Goal: Task Accomplishment & Management: Manage account settings

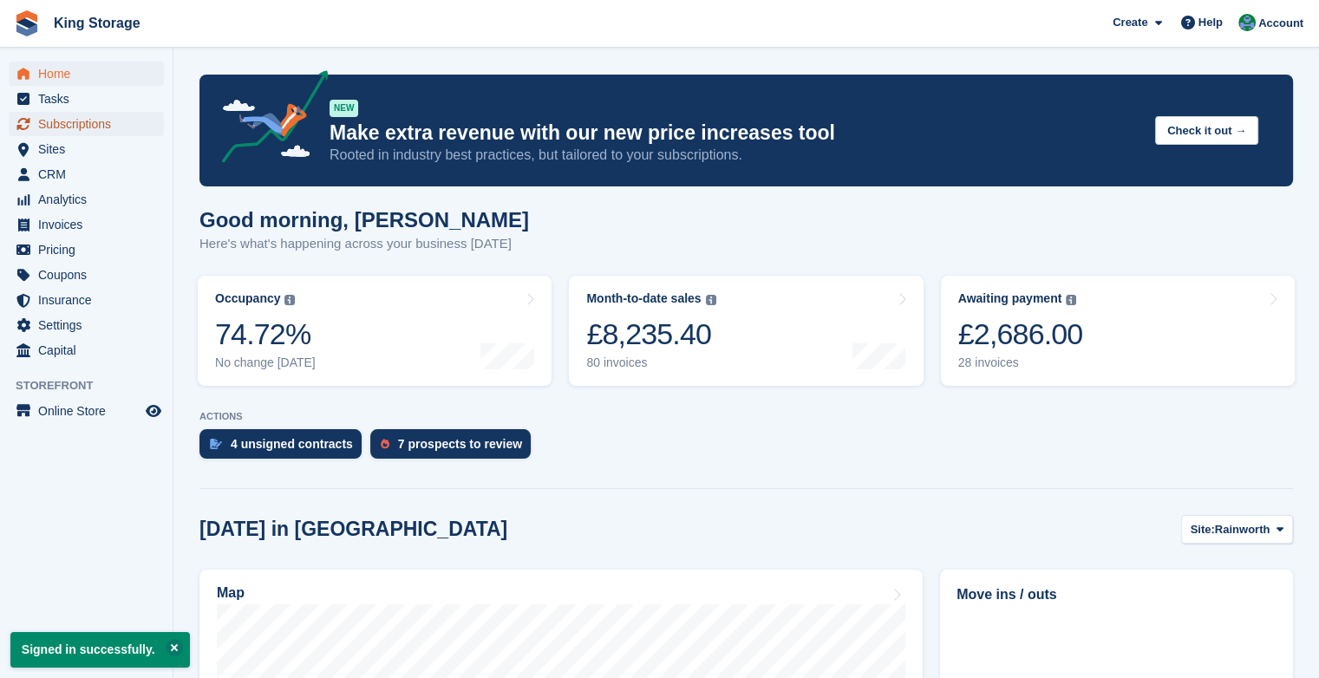
click at [68, 123] on span "Subscriptions" at bounding box center [90, 124] width 104 height 24
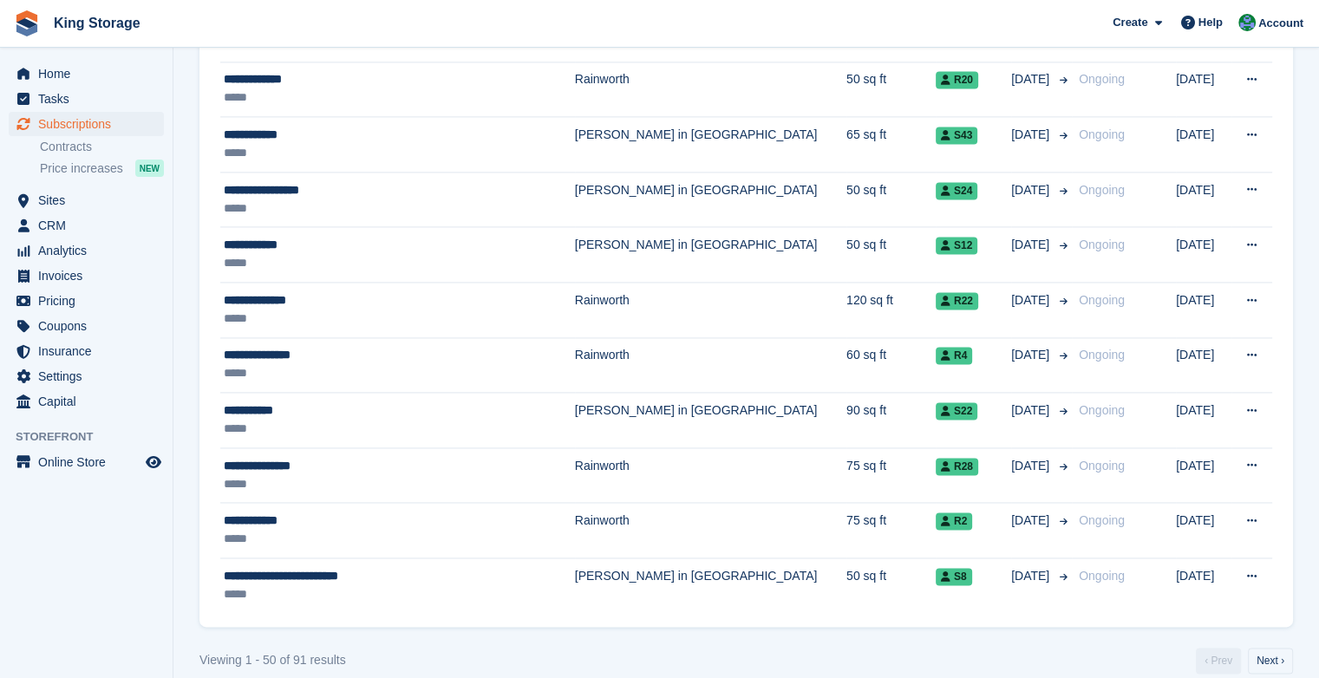
scroll to position [2447, 0]
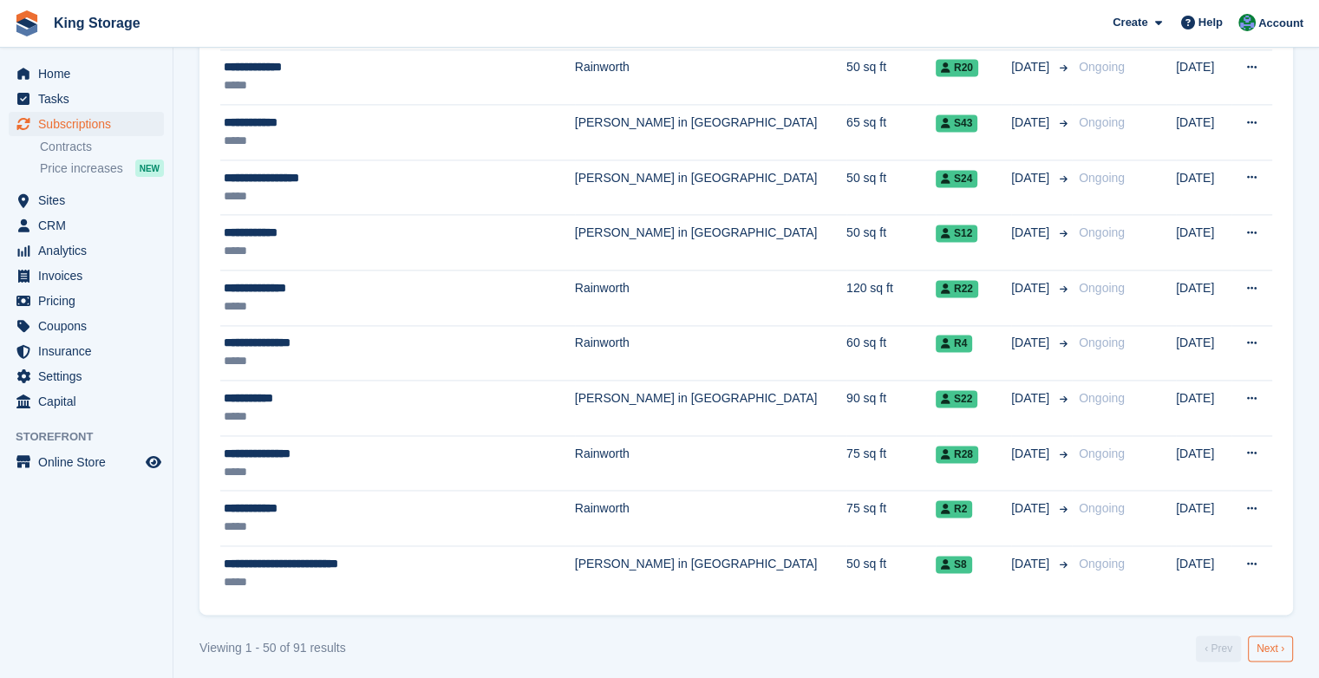
click at [1272, 647] on link "Next ›" at bounding box center [1269, 648] width 45 height 26
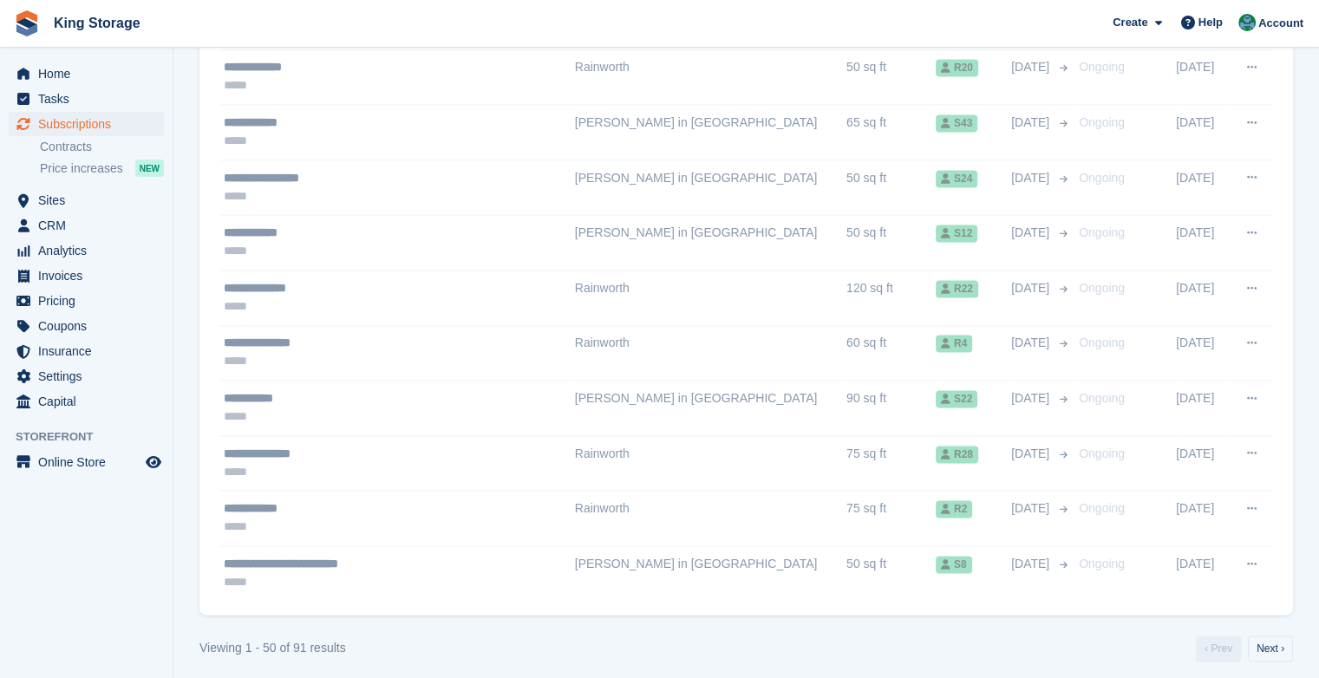
click at [115, 277] on span "Invoices" at bounding box center [90, 276] width 104 height 24
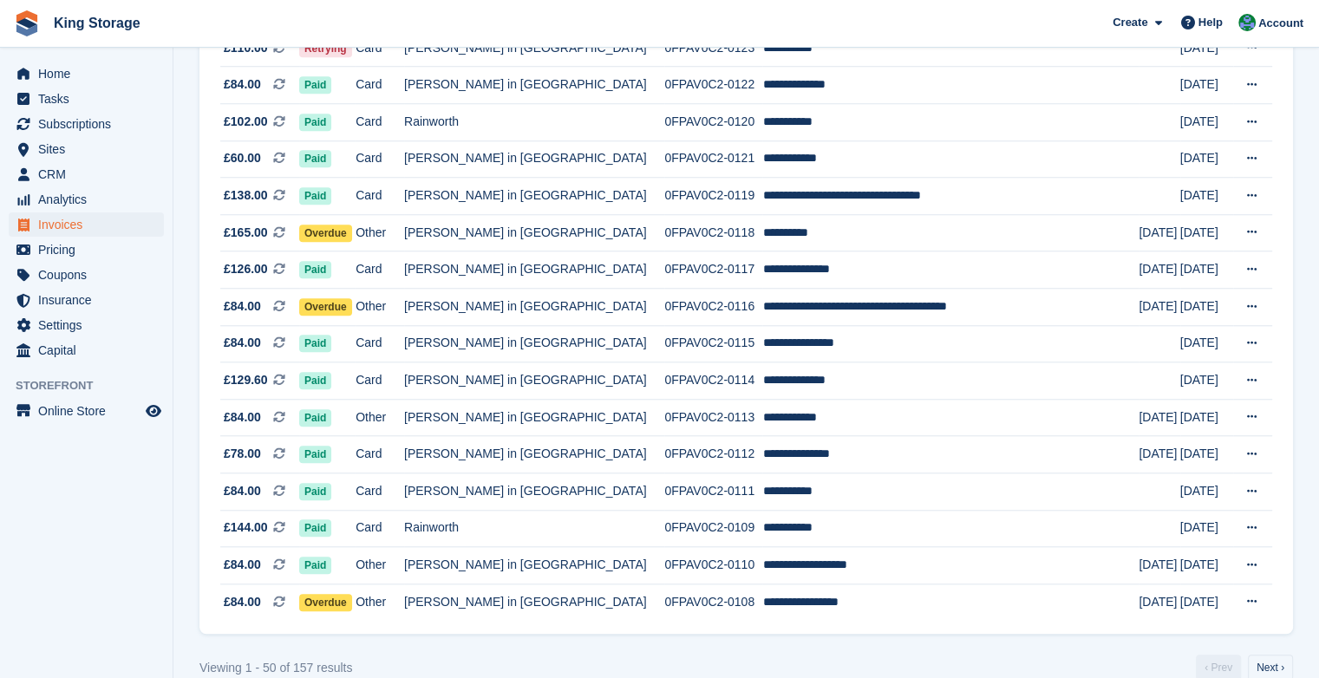
scroll to position [1553, 0]
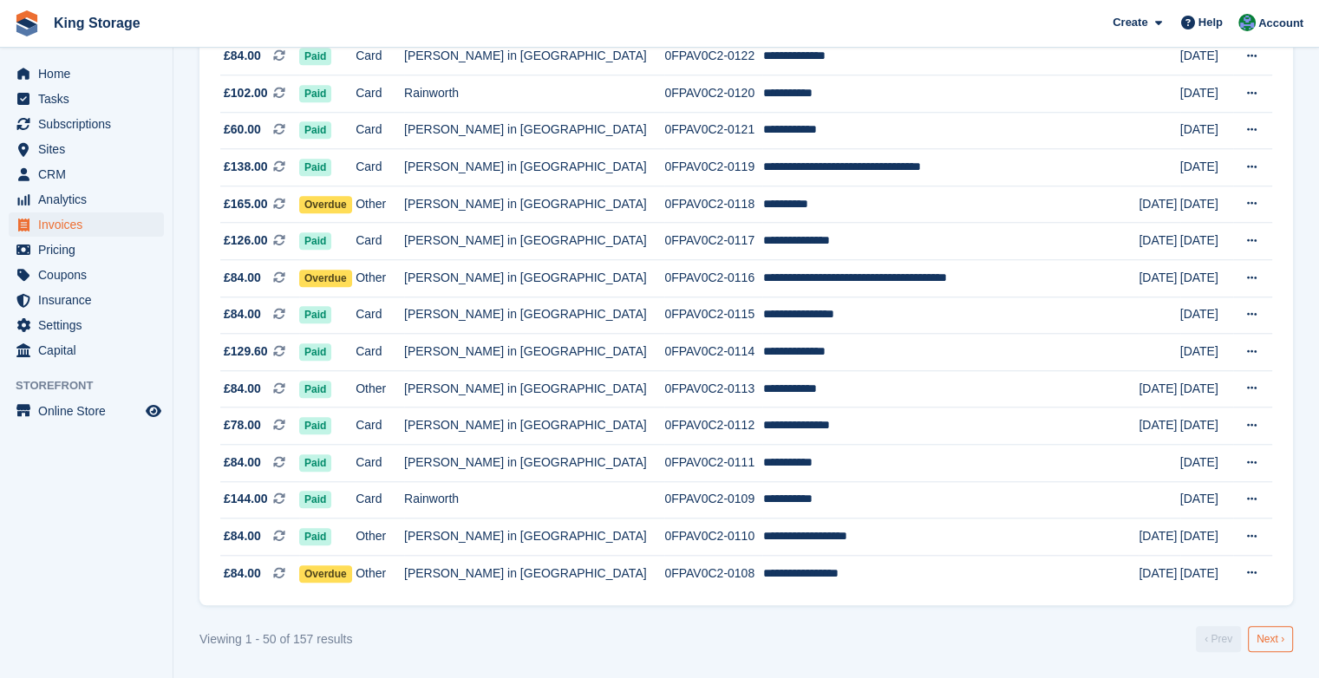
click at [1262, 633] on link "Next ›" at bounding box center [1269, 639] width 45 height 26
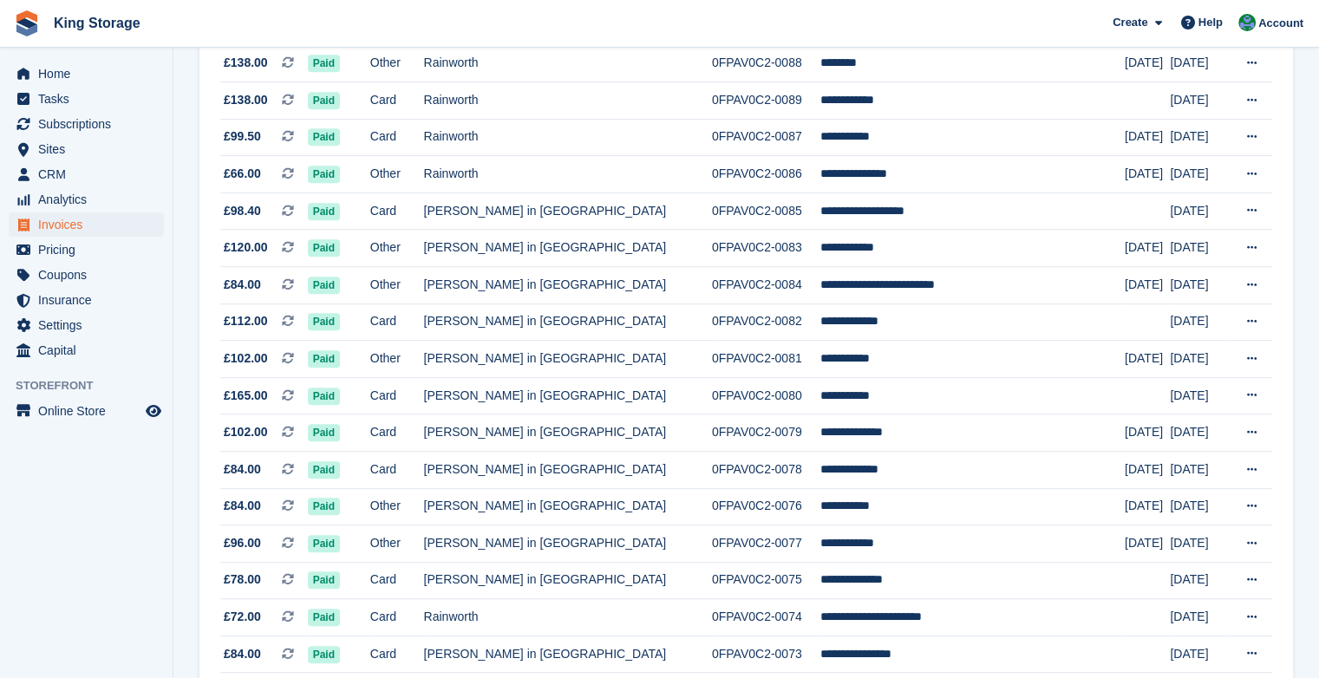
scroll to position [905, 0]
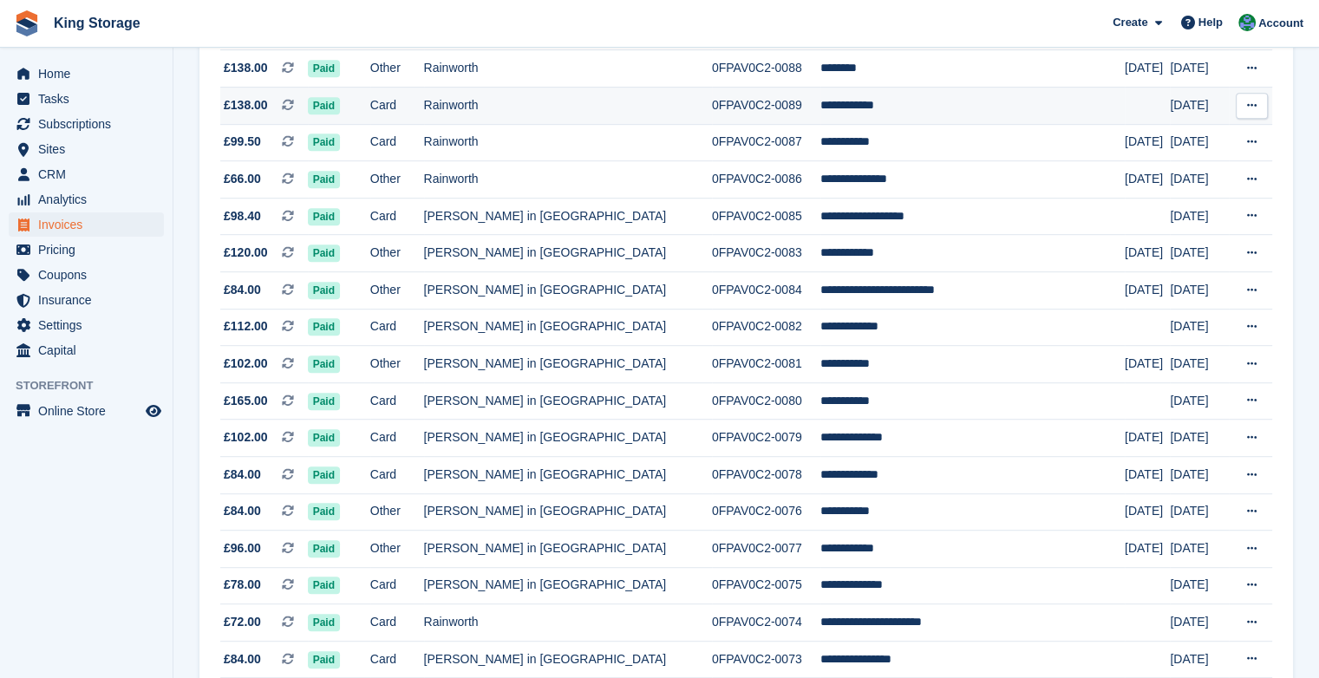
click at [340, 104] on span "Paid" at bounding box center [324, 105] width 32 height 17
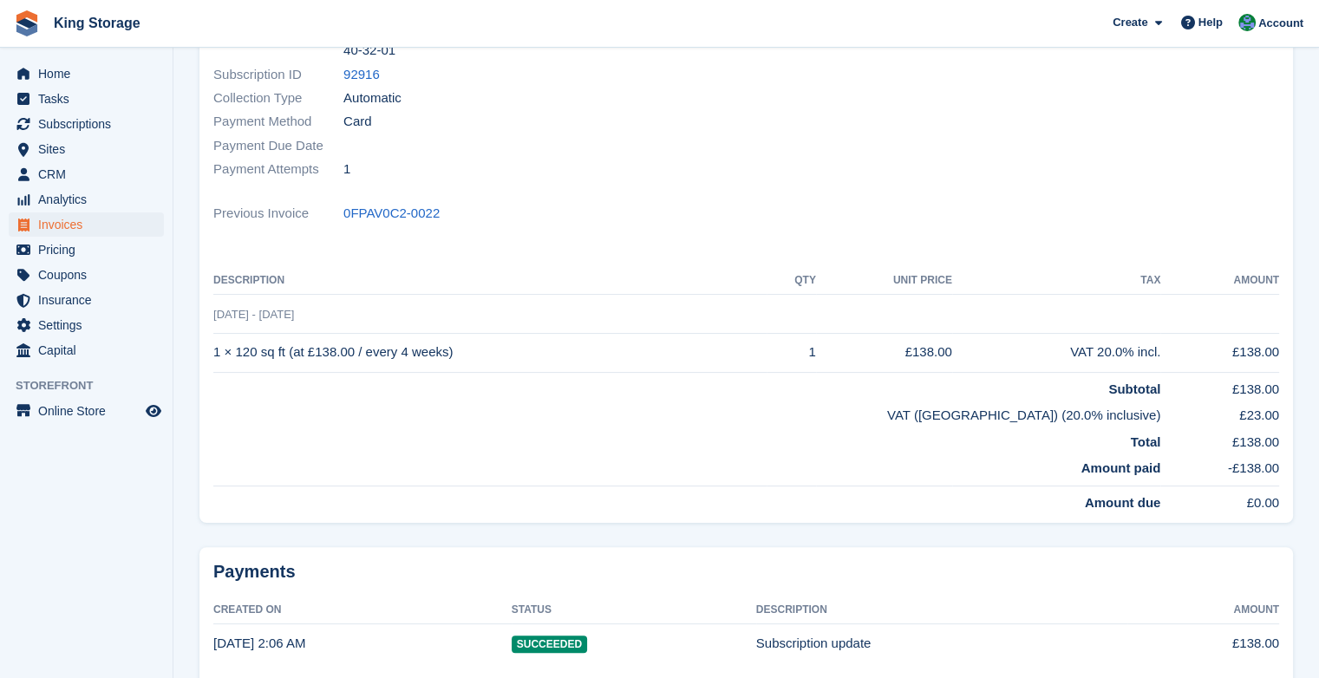
scroll to position [374, 0]
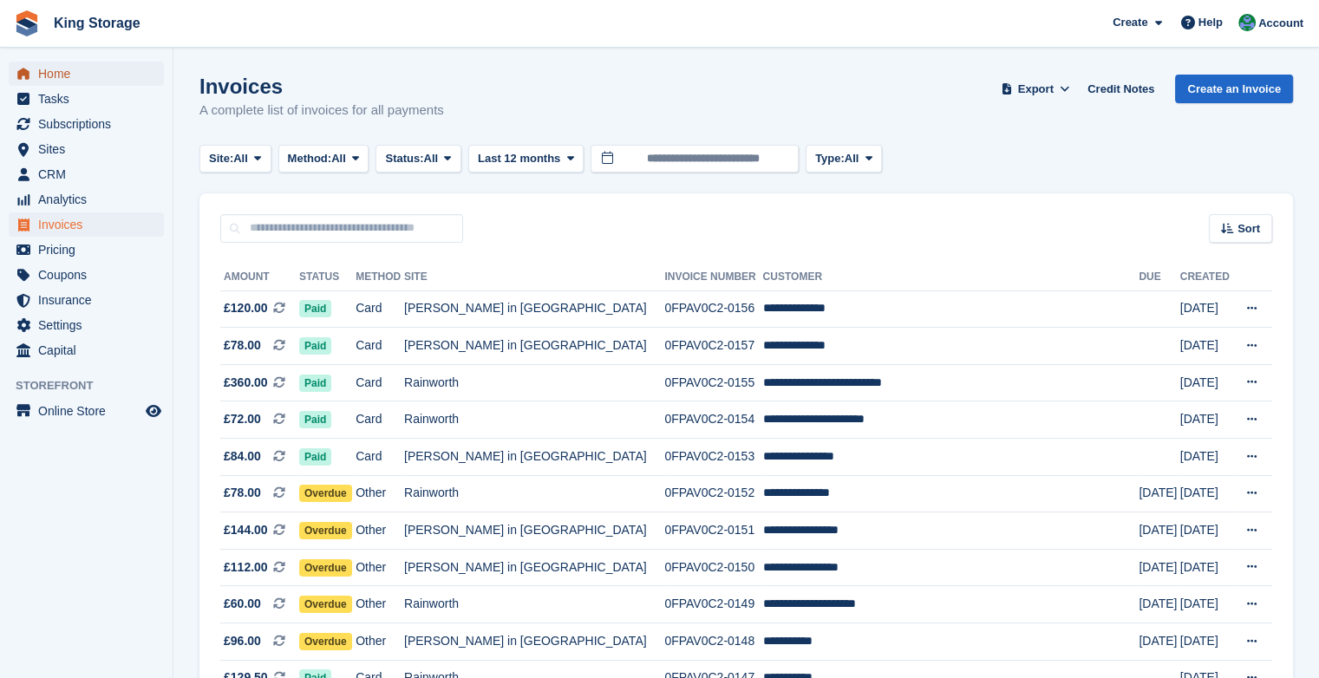
click at [56, 79] on span "Home" at bounding box center [90, 74] width 104 height 24
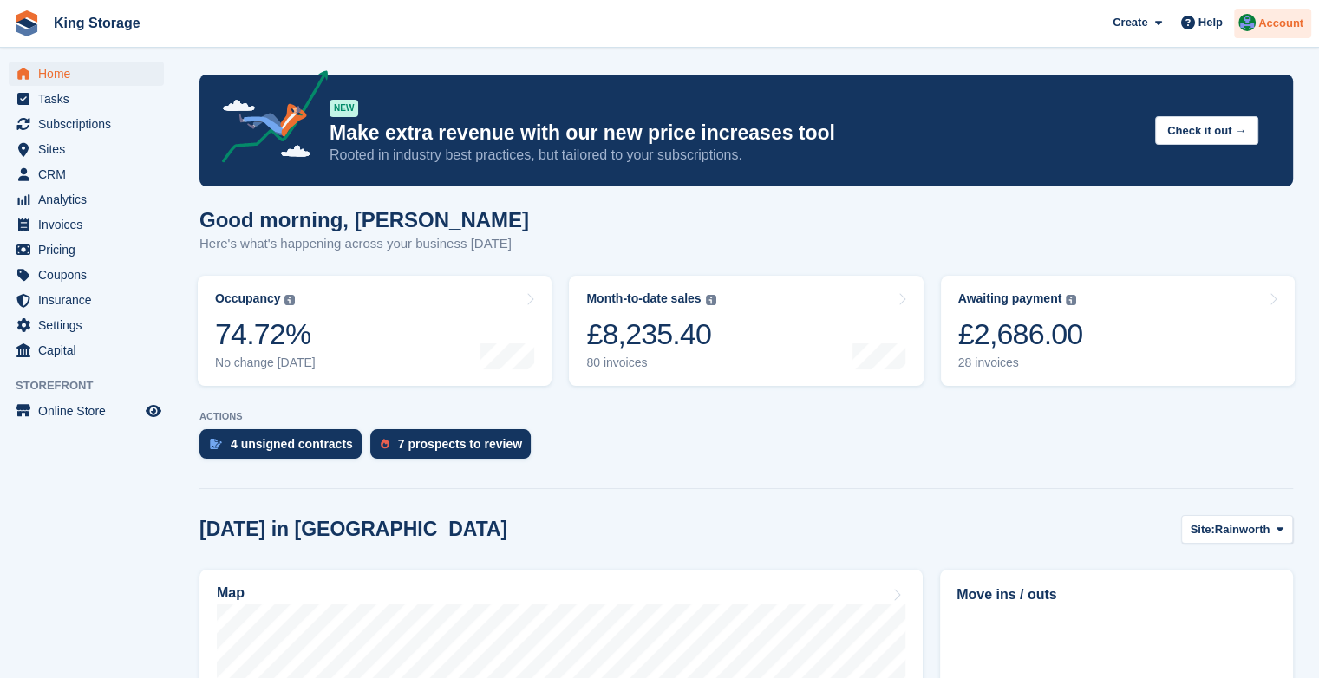
click at [1276, 29] on span "Account" at bounding box center [1280, 23] width 45 height 17
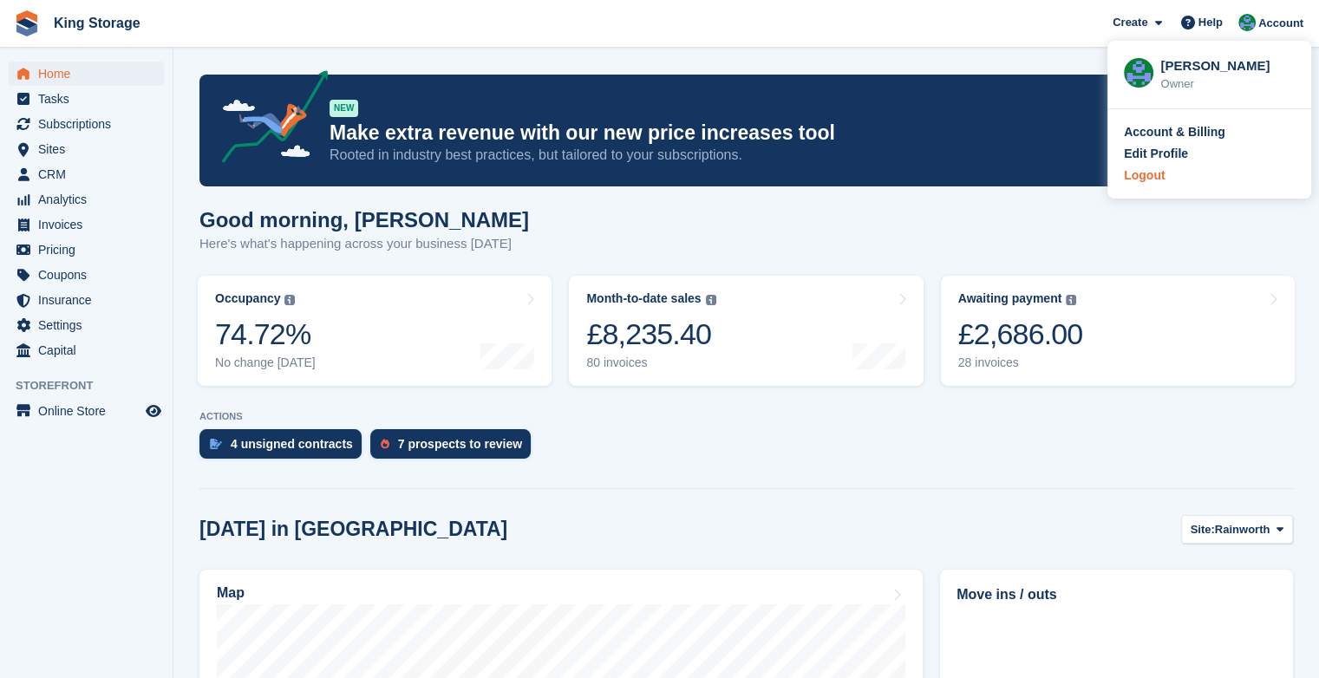
click at [1162, 177] on div "Logout" at bounding box center [1208, 175] width 171 height 18
